Goal: Information Seeking & Learning: Learn about a topic

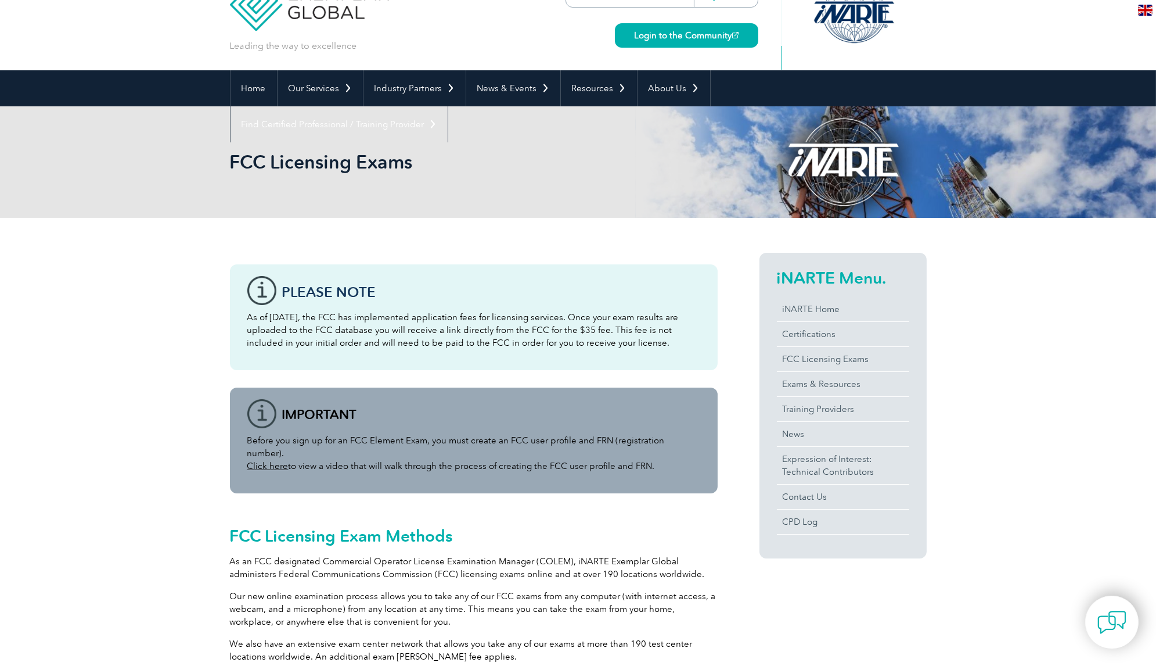
scroll to position [44, 0]
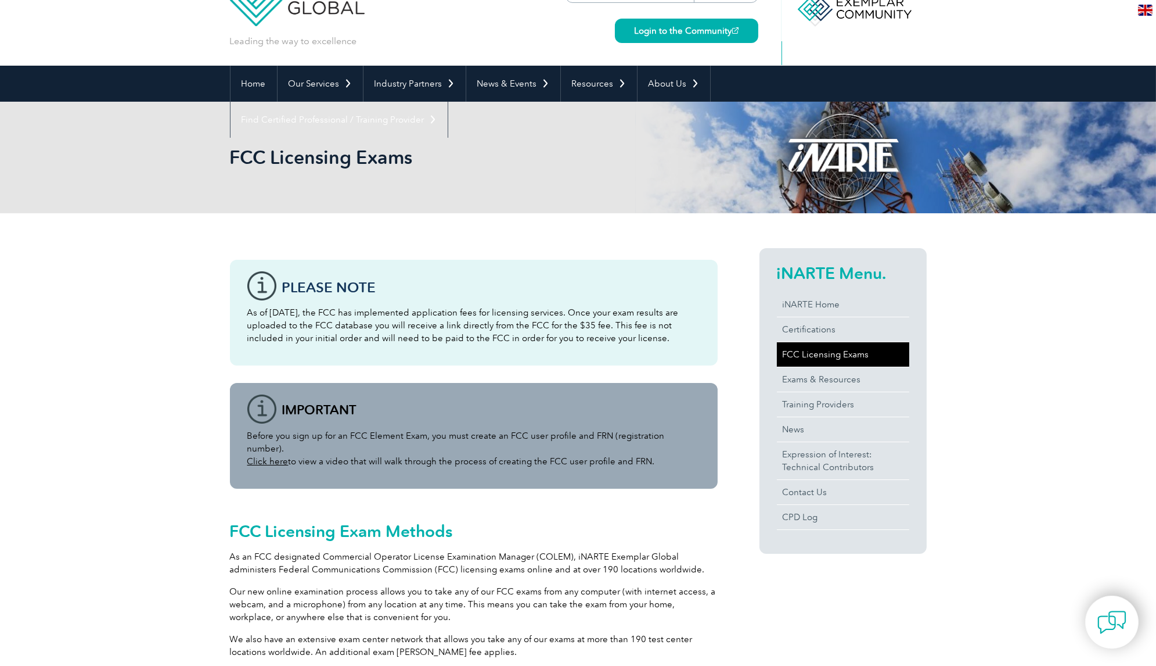
click at [824, 358] on link "FCC Licensing Exams" at bounding box center [843, 354] width 132 height 24
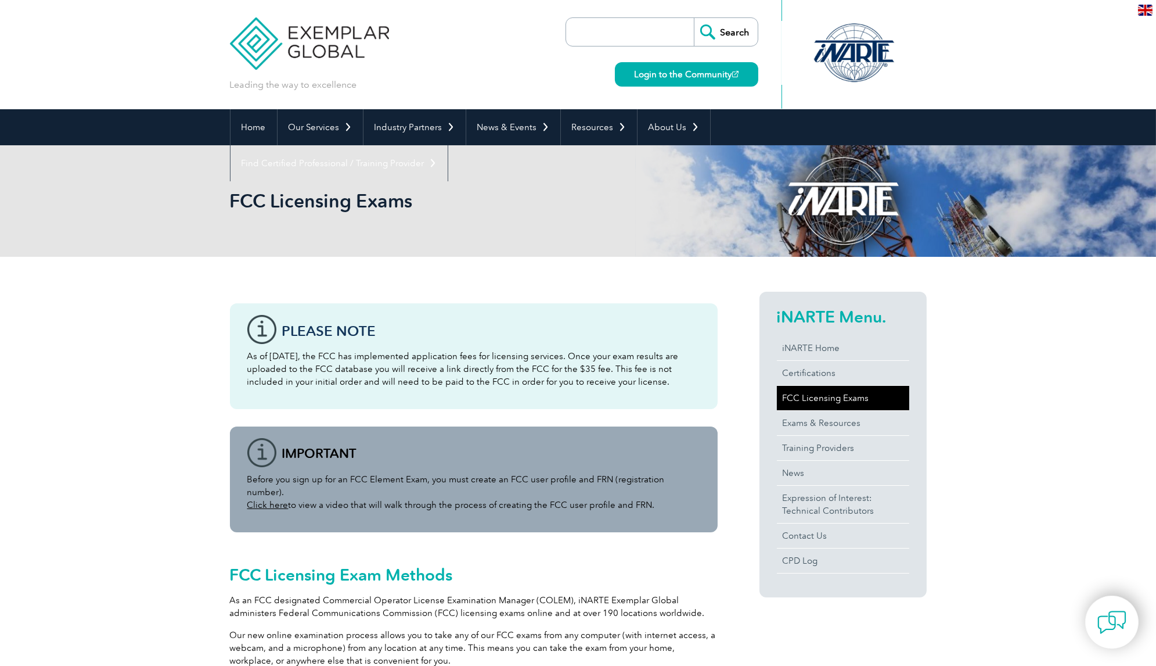
click at [806, 406] on link "FCC Licensing Exams" at bounding box center [843, 398] width 132 height 24
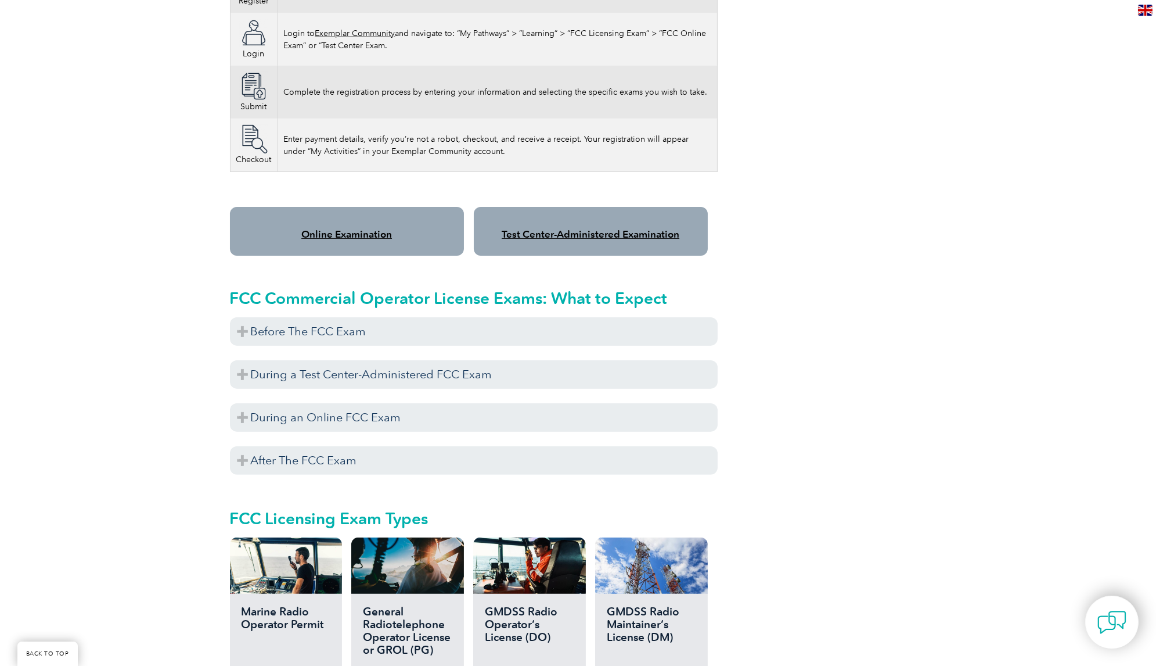
scroll to position [848, 0]
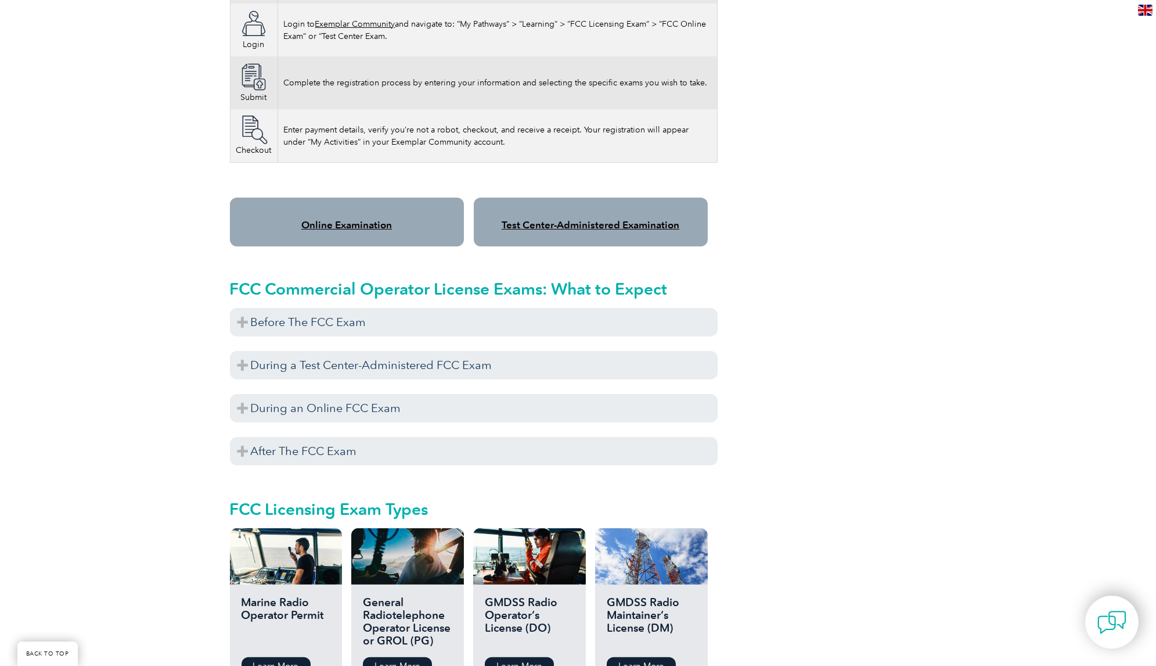
click at [612, 219] on link "Test Center-Administered Examination" at bounding box center [591, 225] width 178 height 12
